Goal: Browse casually: Explore the website without a specific task or goal

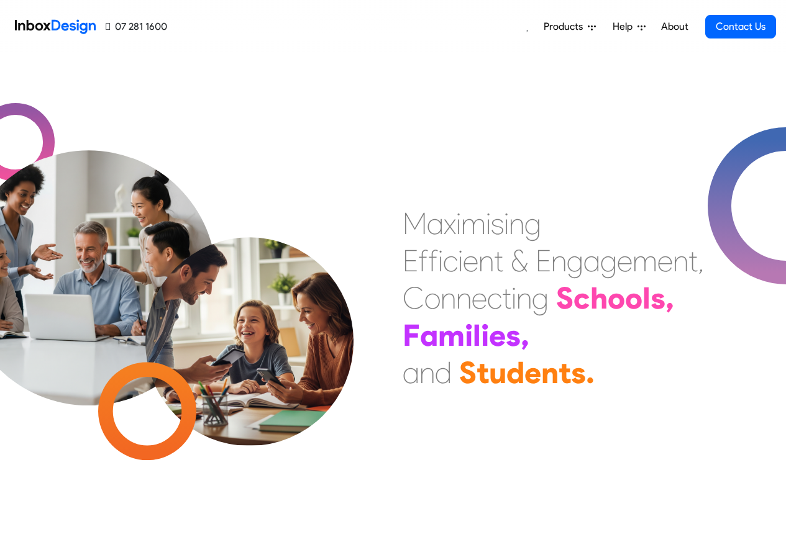
checkbox input "true"
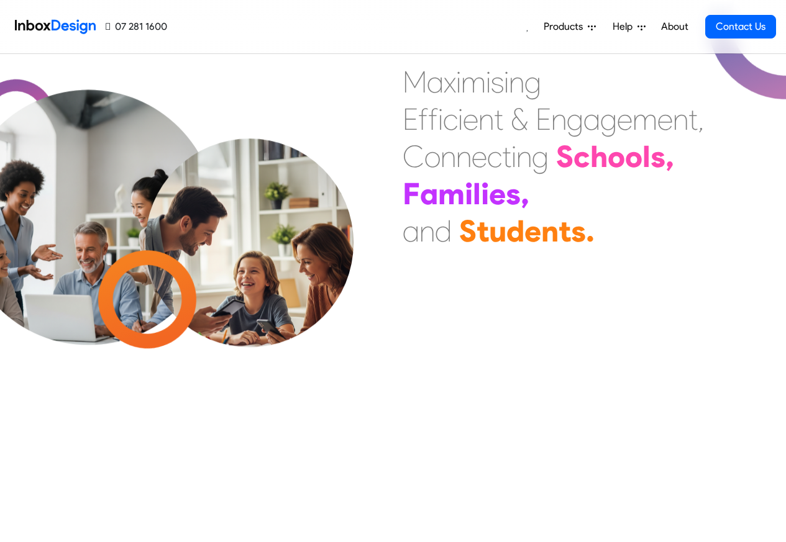
scroll to position [7414, 0]
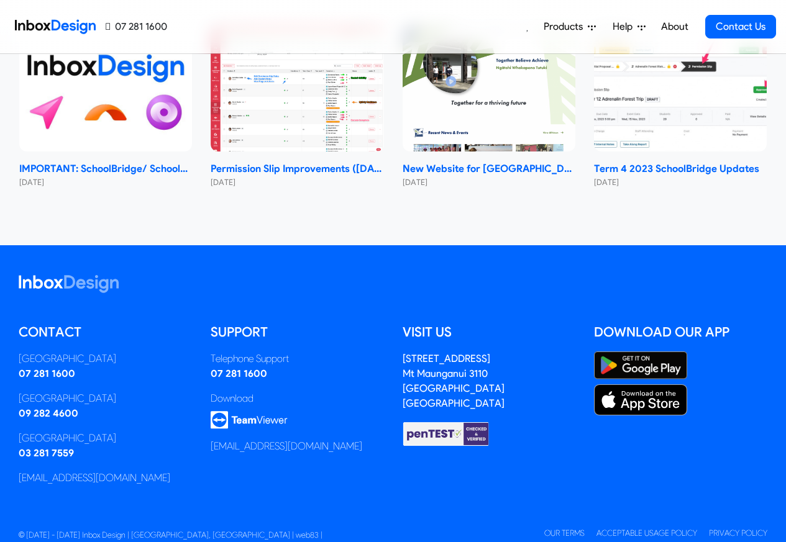
checkbox input "true"
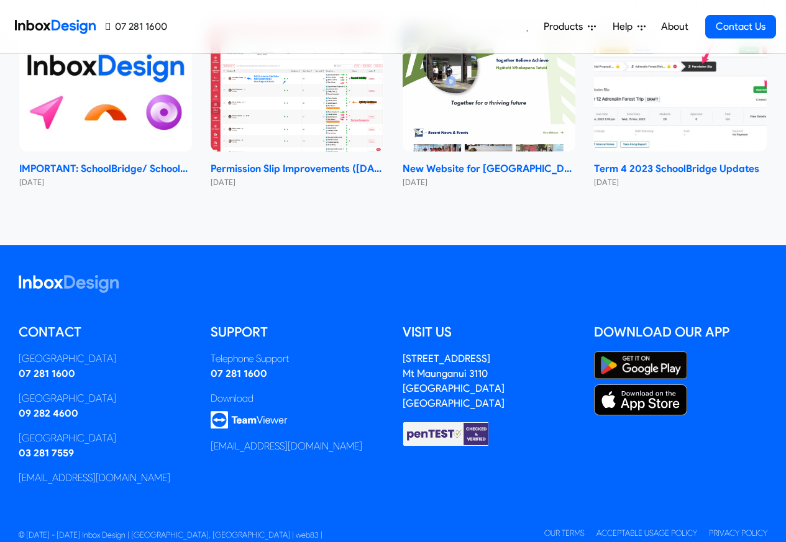
checkbox input "true"
